Goal: Task Accomplishment & Management: Manage account settings

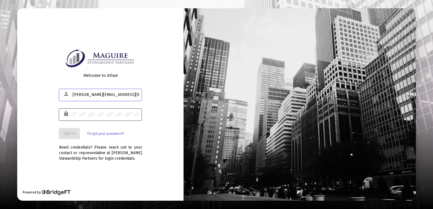
type input "[PERSON_NAME][EMAIL_ADDRESS][DOMAIN_NAME]"
click at [70, 132] on span "Sign In" at bounding box center [69, 133] width 12 height 5
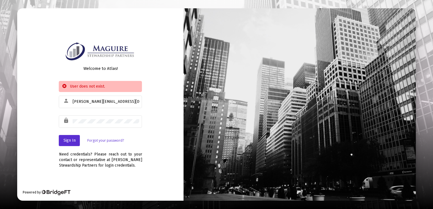
click at [73, 86] on div "User does not exist." at bounding box center [100, 86] width 83 height 11
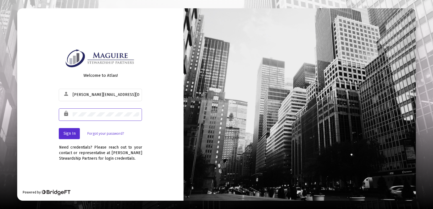
drag, startPoint x: 107, startPoint y: 56, endPoint x: 63, endPoint y: 109, distance: 68.9
click at [63, 109] on div "lock" at bounding box center [100, 115] width 83 height 14
click at [68, 130] on button "Sign In" at bounding box center [69, 133] width 21 height 11
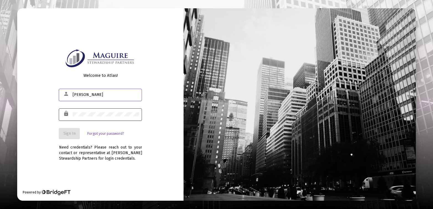
type input "[PERSON_NAME]"
click at [75, 134] on span "Sign In" at bounding box center [69, 133] width 12 height 5
type input "ClaudiaJCaporale"
click at [75, 132] on span "Sign In" at bounding box center [69, 133] width 12 height 5
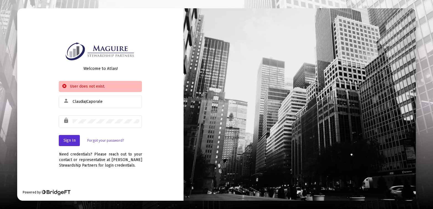
click at [35, 193] on div "Powered by" at bounding box center [46, 193] width 47 height 6
drag, startPoint x: 420, startPoint y: 0, endPoint x: 278, endPoint y: 19, distance: 142.9
click at [278, 20] on div at bounding box center [299, 104] width 232 height 192
